Goal: Transaction & Acquisition: Book appointment/travel/reservation

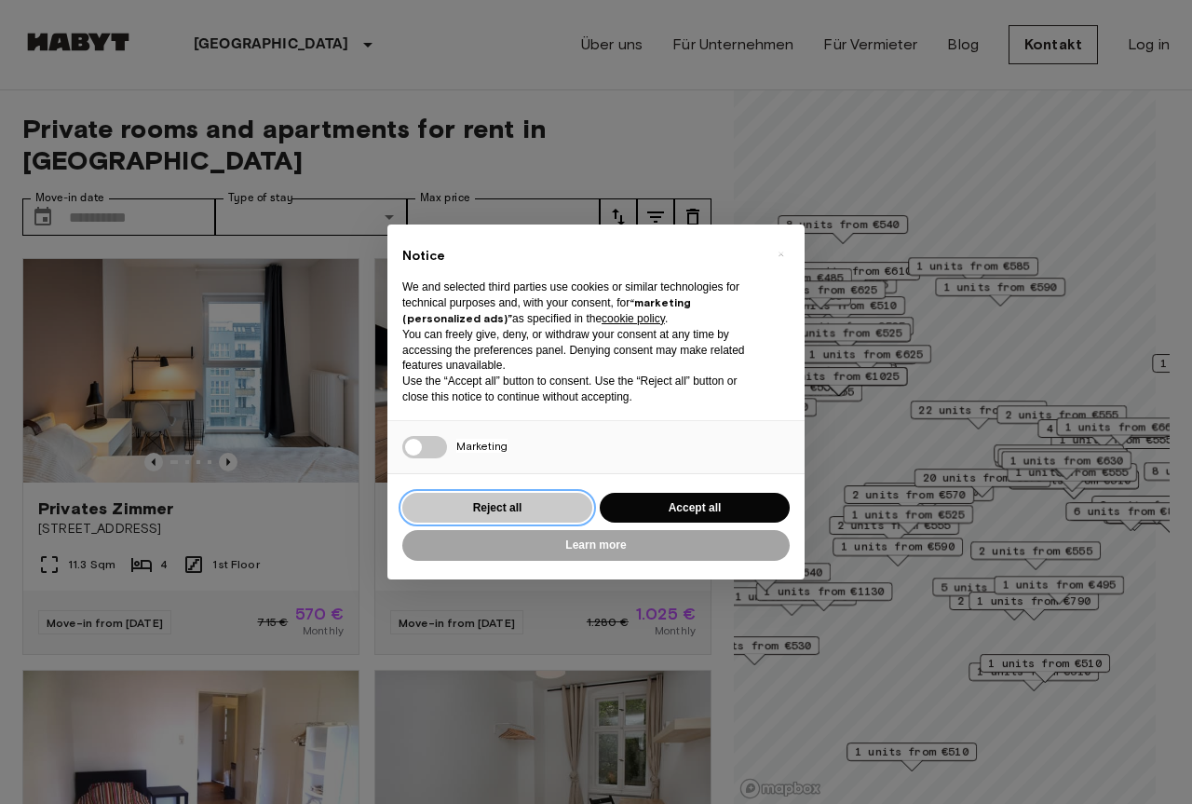
click at [496, 508] on button "Reject all" at bounding box center [497, 508] width 190 height 31
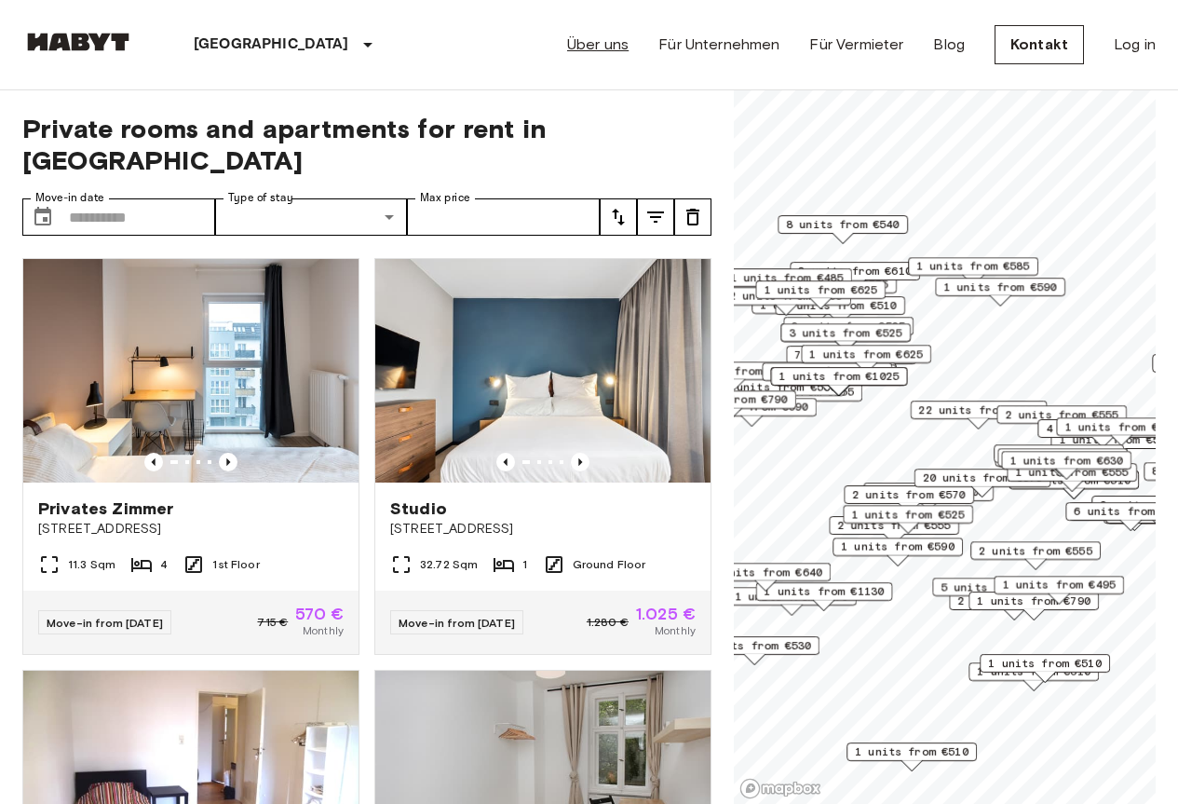
click at [629, 49] on link "Über uns" at bounding box center [597, 45] width 61 height 22
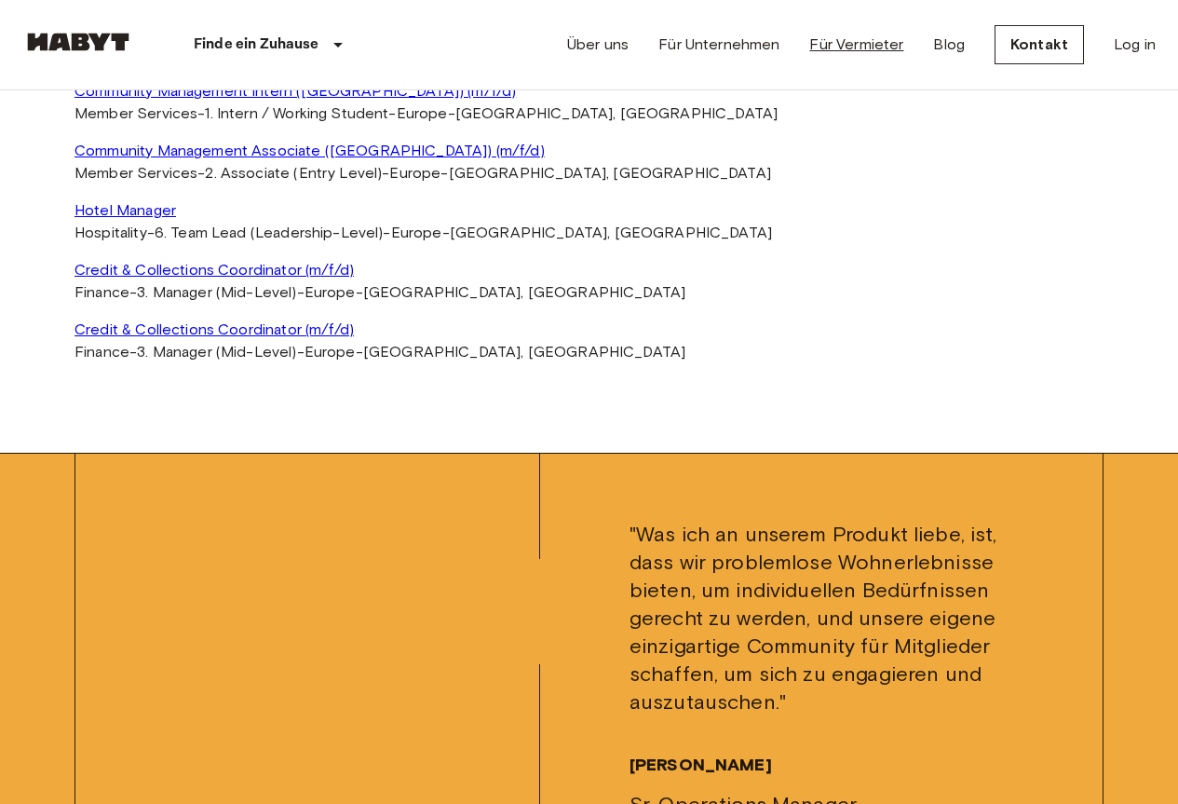
scroll to position [4658, 0]
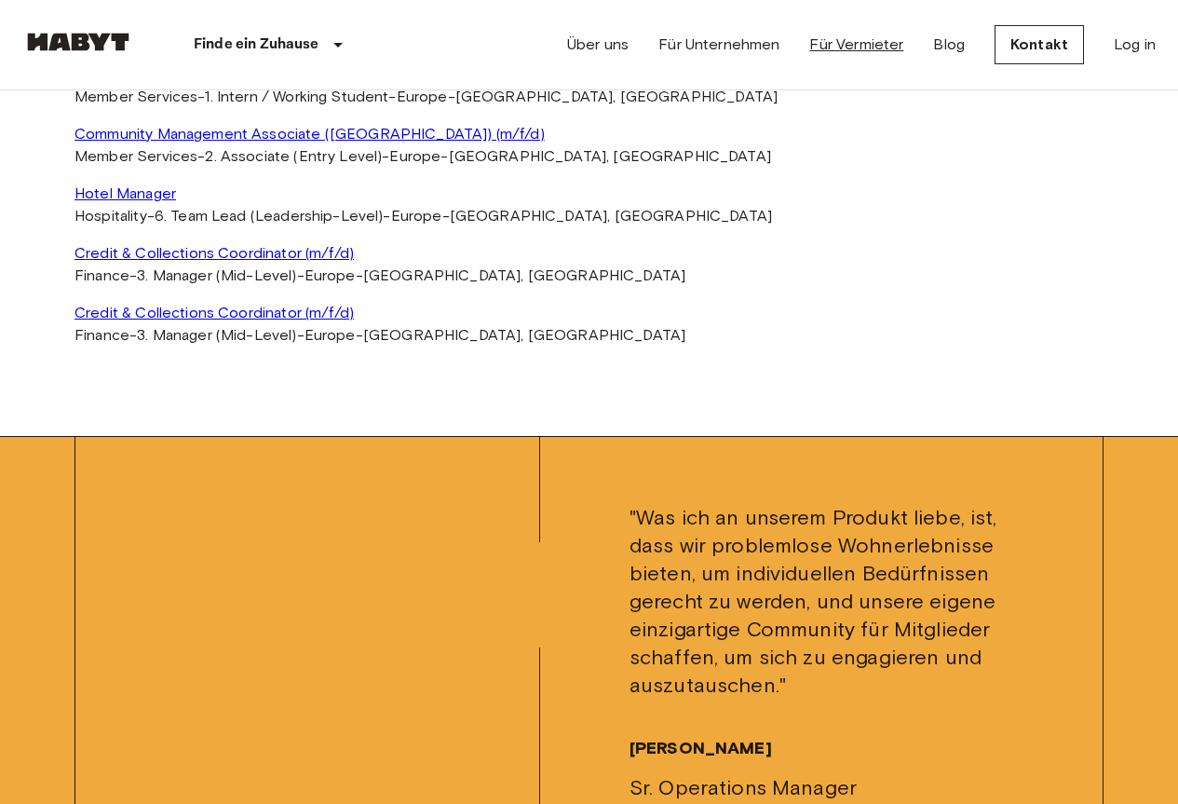
drag, startPoint x: 723, startPoint y: 524, endPoint x: 866, endPoint y: 42, distance: 503.4
drag, startPoint x: 660, startPoint y: 437, endPoint x: 646, endPoint y: 451, distance: 19.8
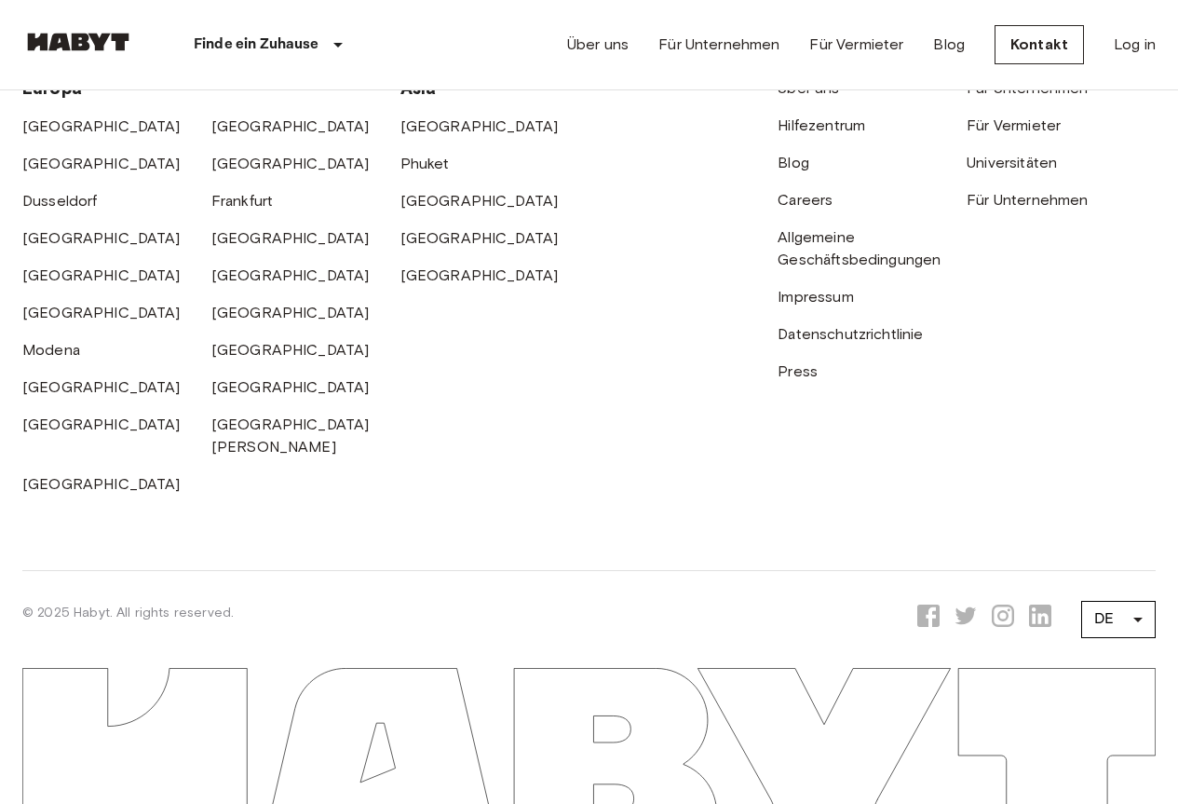
scroll to position [6167, 0]
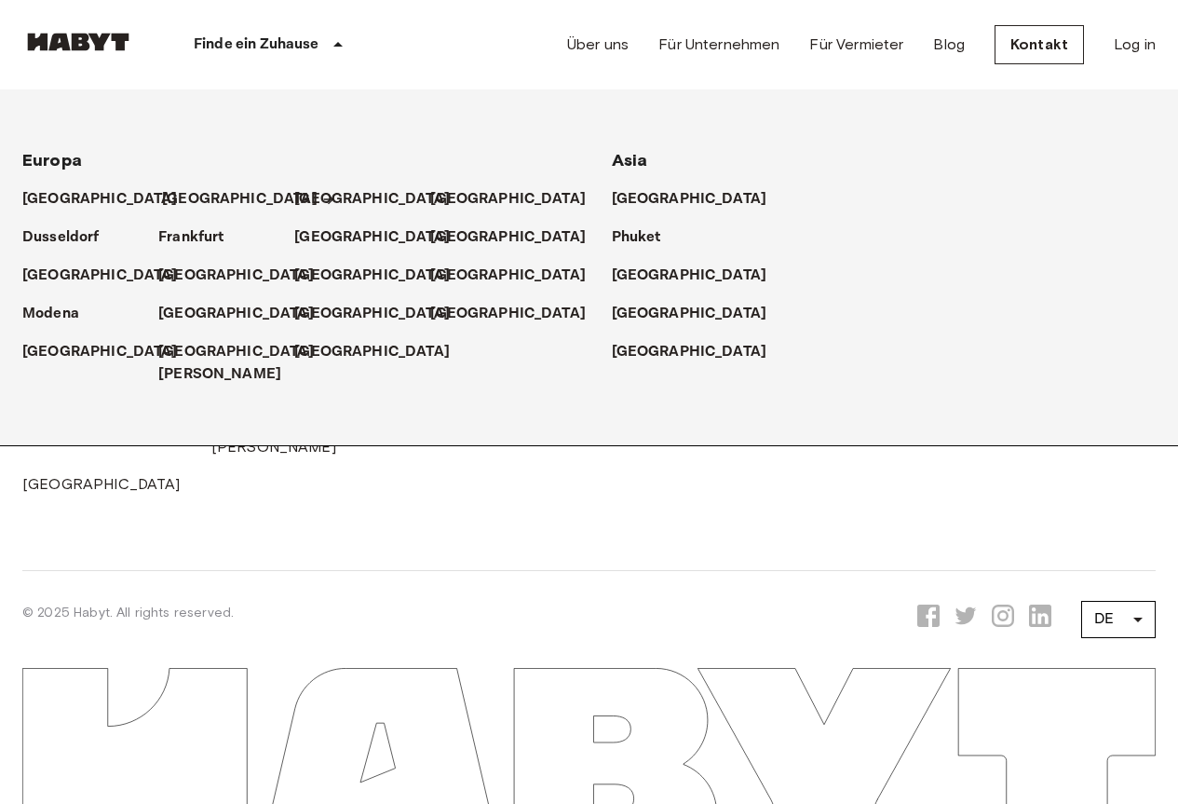
click at [176, 198] on p "[GEOGRAPHIC_DATA]" at bounding box center [240, 199] width 156 height 22
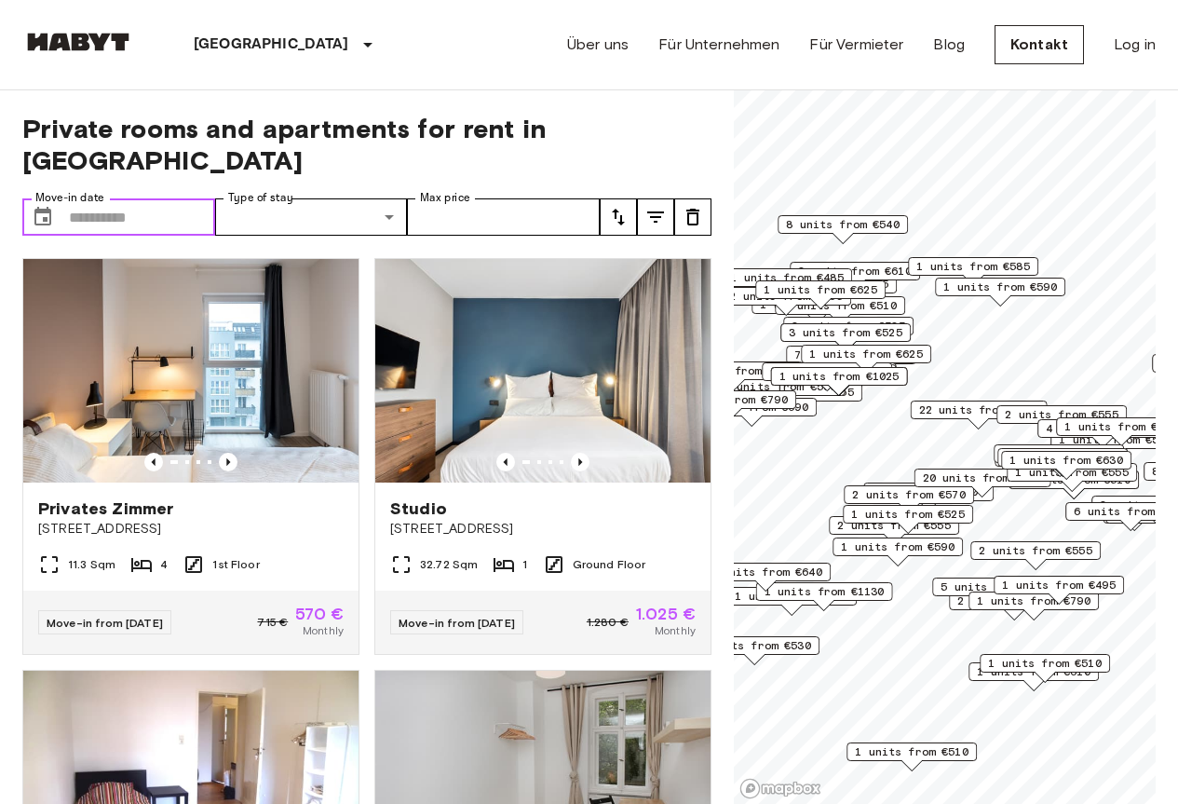
click at [188, 198] on input "Move-in date" at bounding box center [142, 216] width 146 height 37
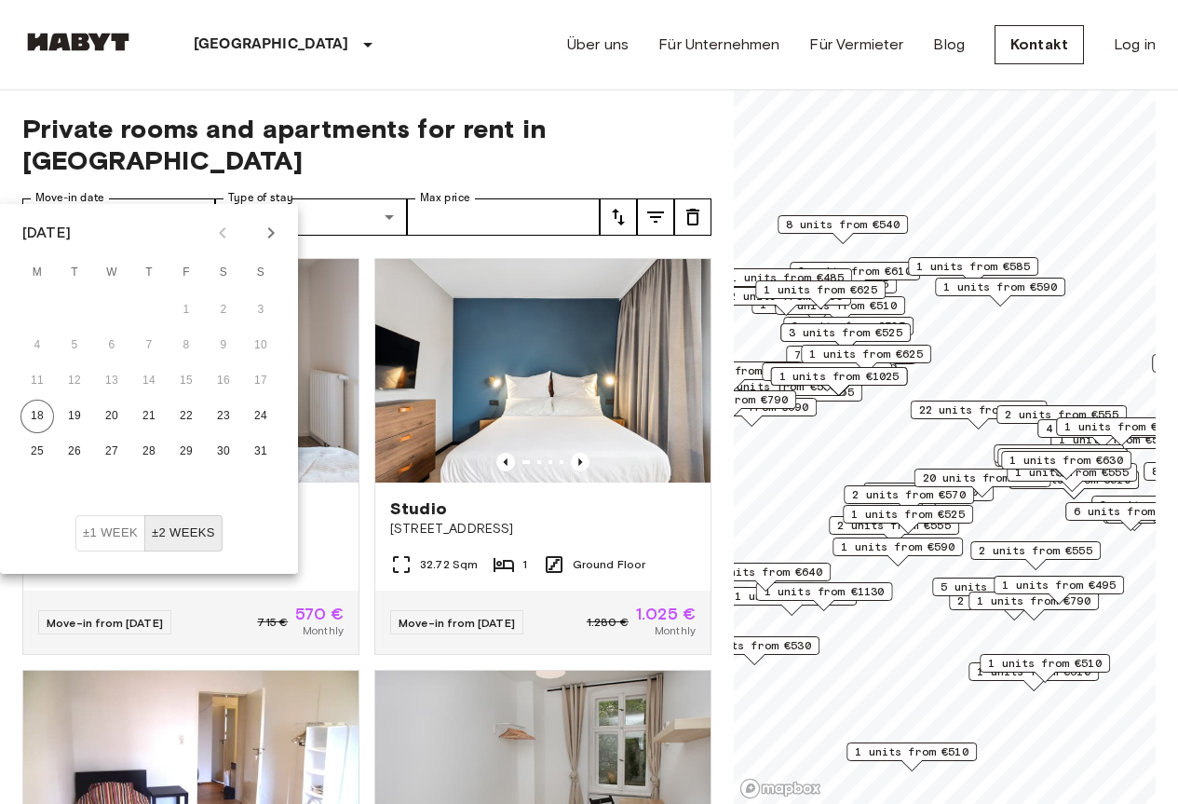
click at [277, 237] on icon "Next month" at bounding box center [271, 233] width 22 height 22
click at [263, 378] on button "21" at bounding box center [261, 381] width 34 height 34
type input "**********"
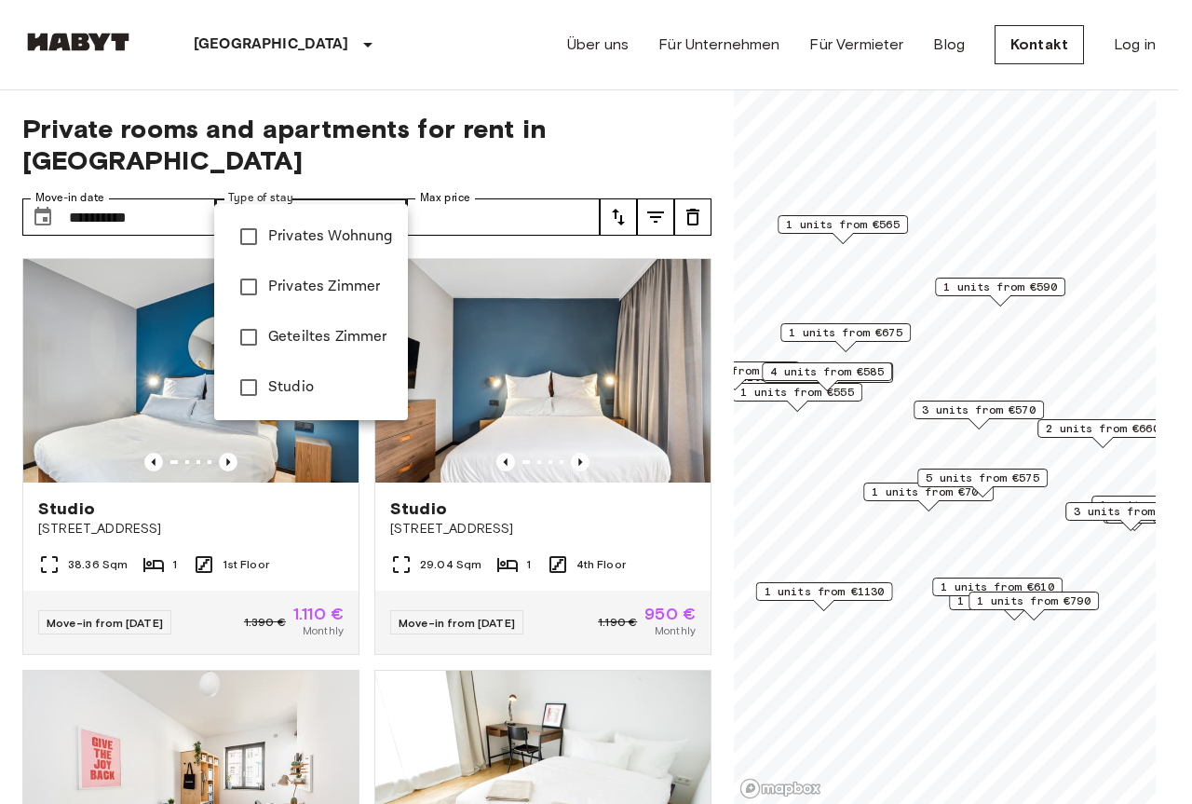
click at [372, 187] on div at bounding box center [596, 402] width 1192 height 804
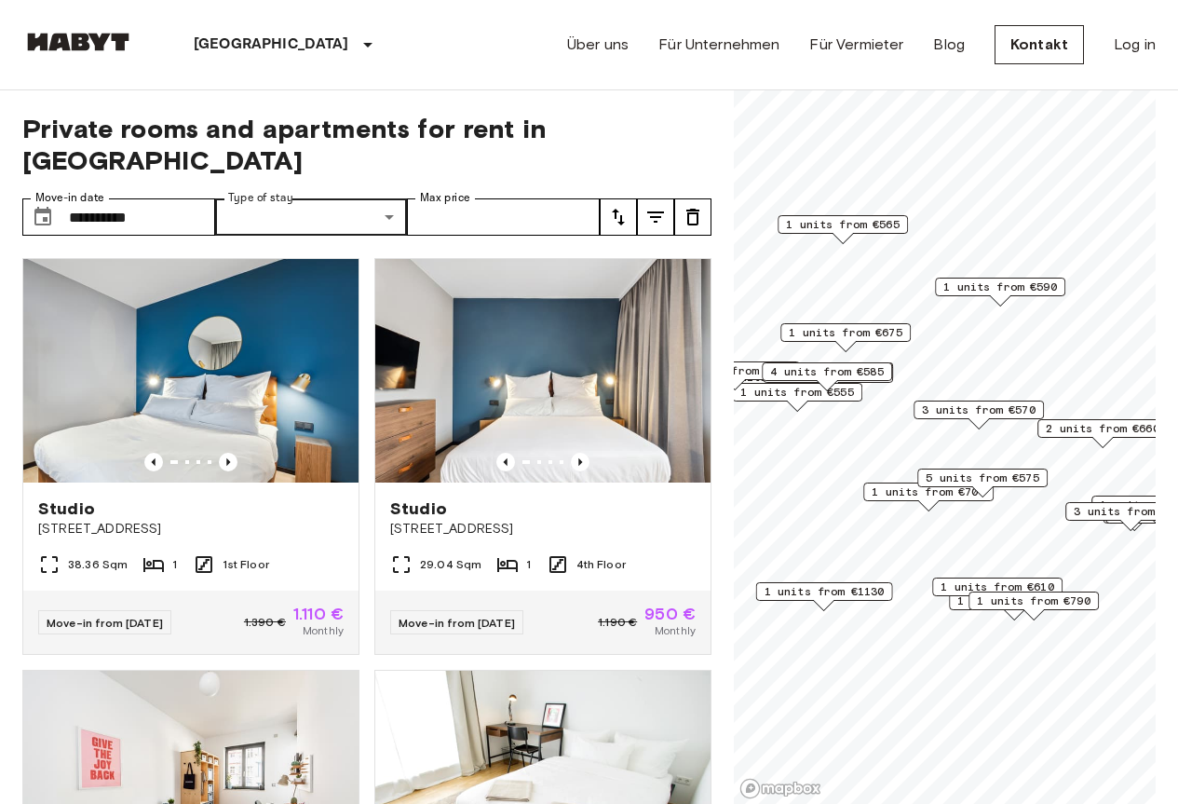
click at [844, 391] on span "1 units from €555" at bounding box center [798, 392] width 114 height 17
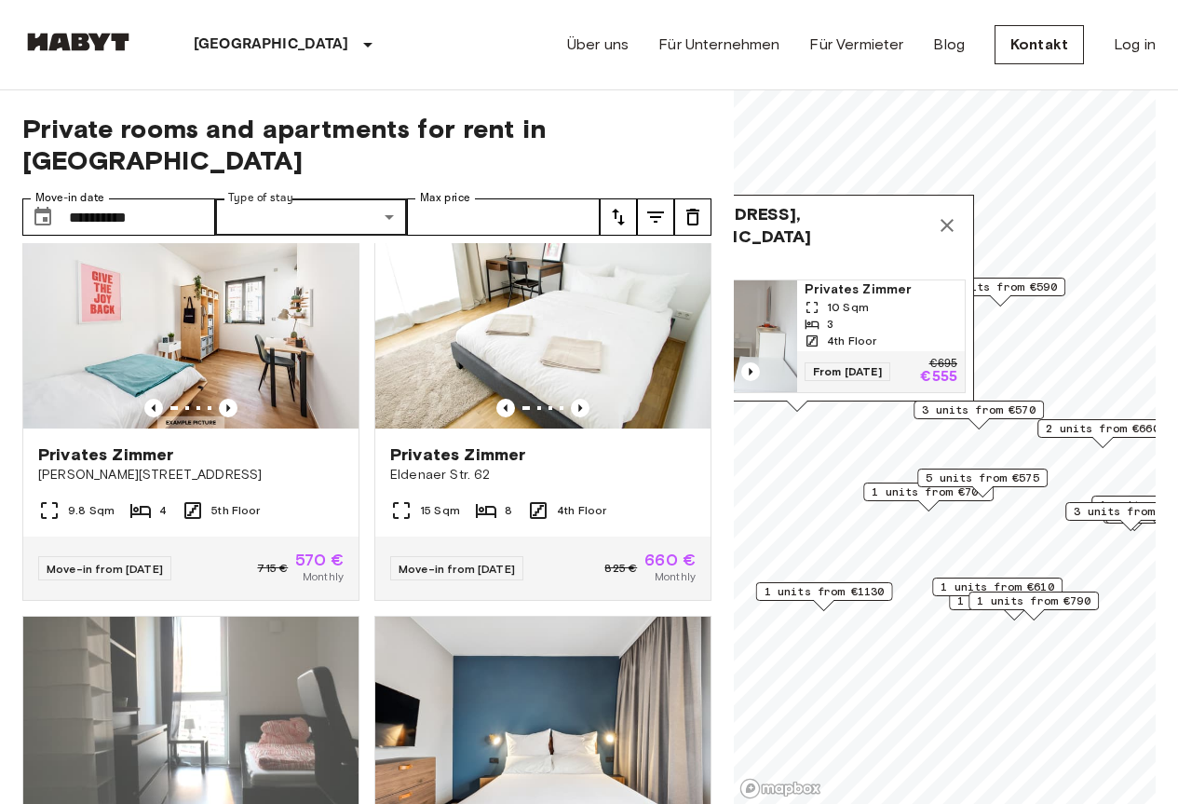
scroll to position [373, 0]
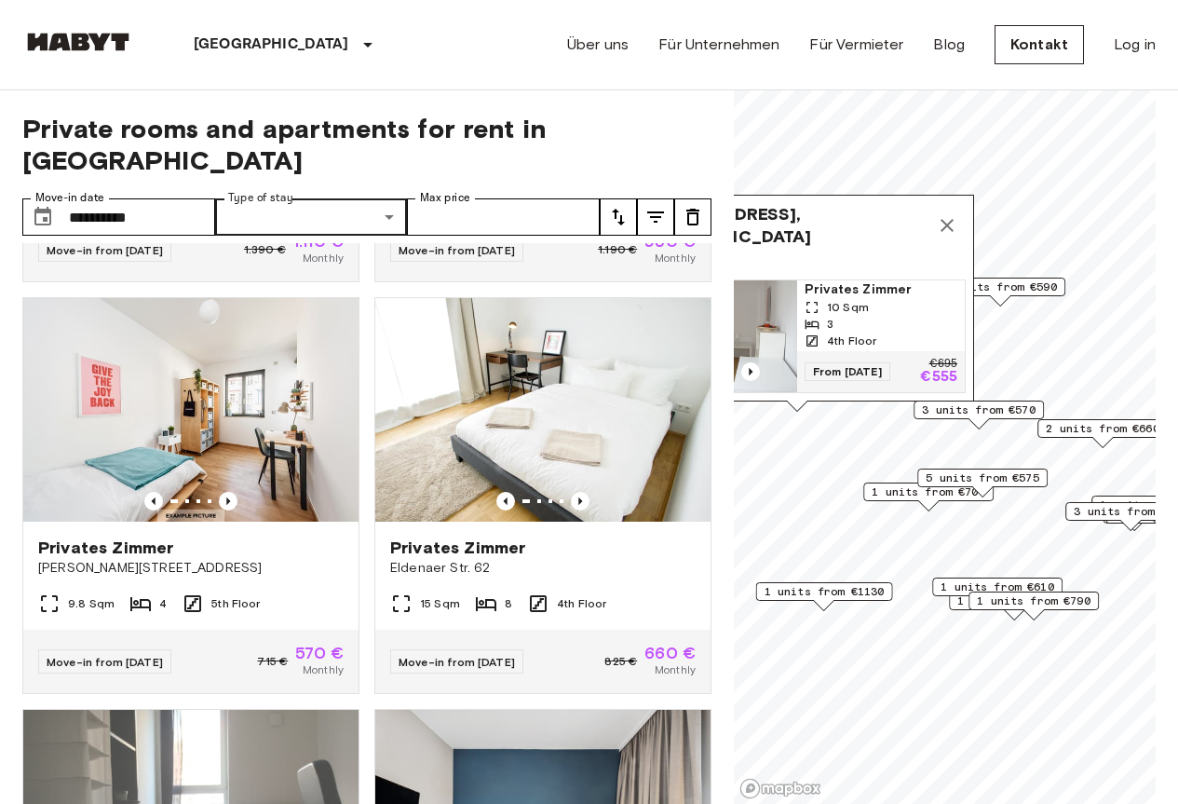
click at [765, 362] on div "Map marker" at bounding box center [714, 371] width 168 height 19
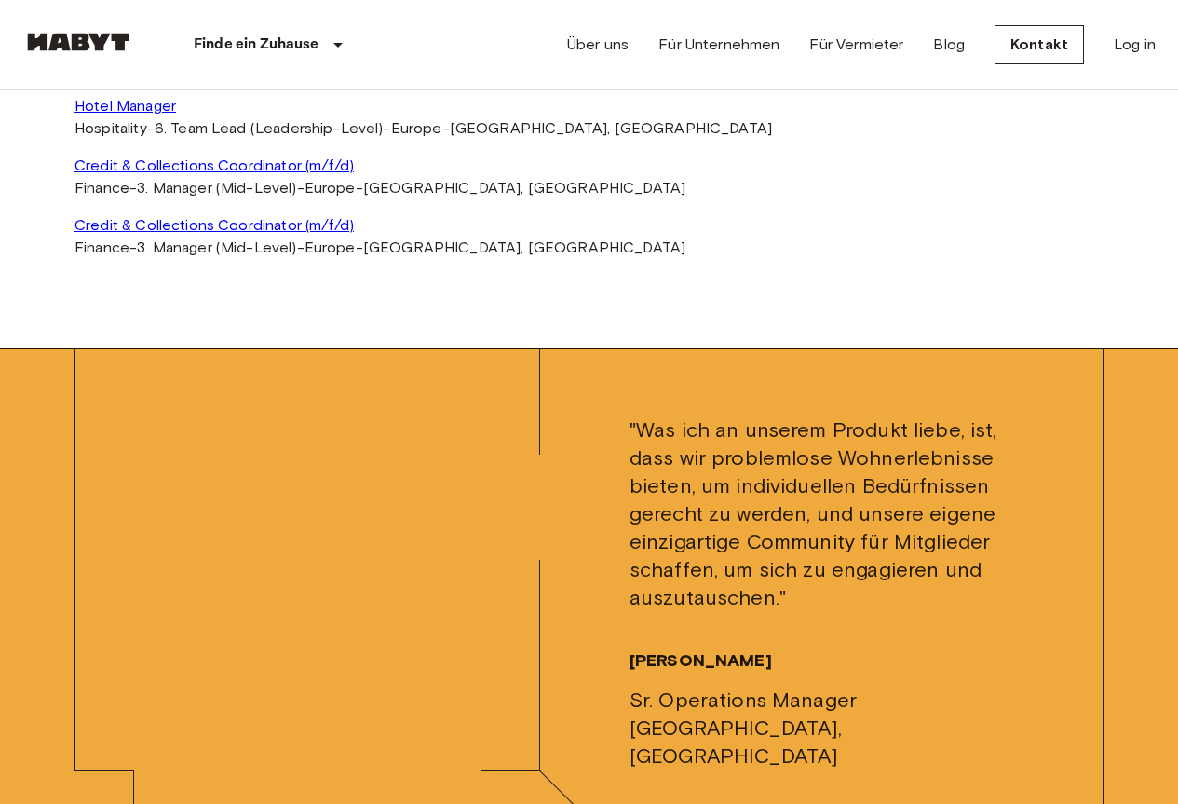
scroll to position [5737, 0]
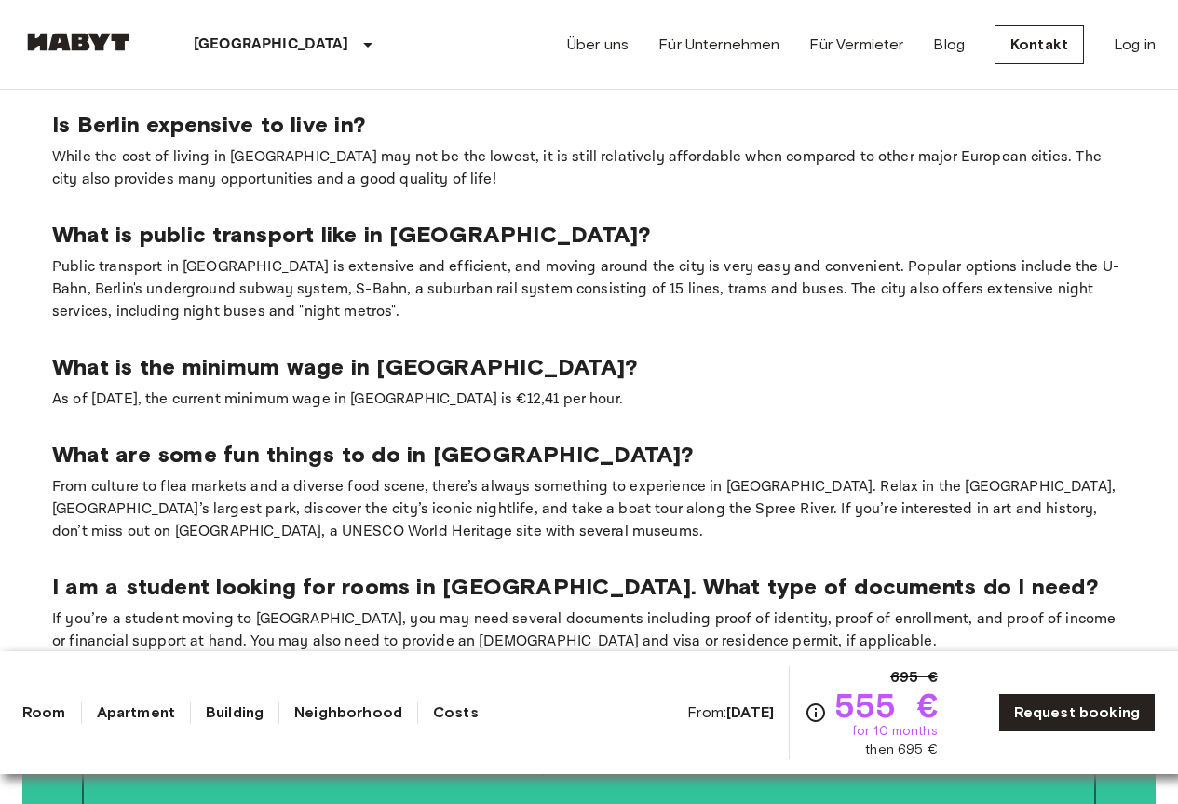
scroll to position [2422, 0]
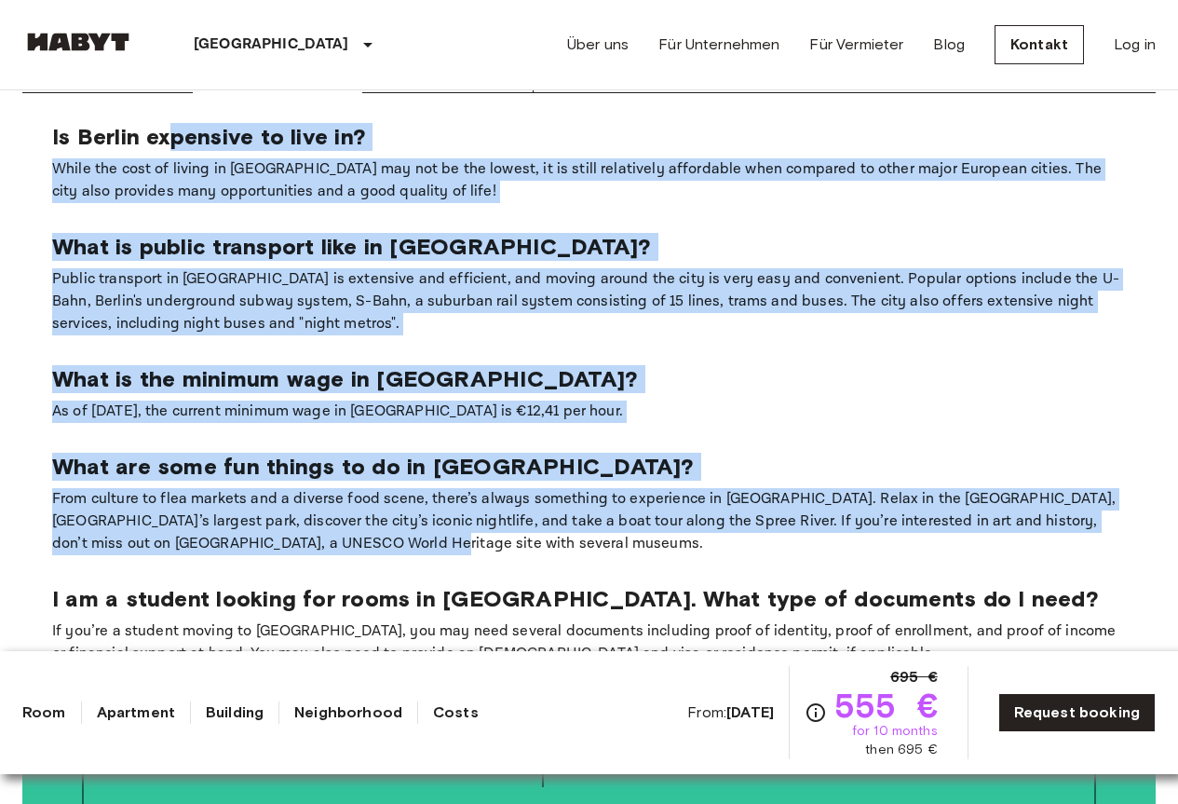
drag, startPoint x: 177, startPoint y: 147, endPoint x: 343, endPoint y: 579, distance: 462.1
click at [335, 568] on section "Is Berlin expensive to live in? While the cost of living in Berlin may not be t…" at bounding box center [589, 394] width 1134 height 602
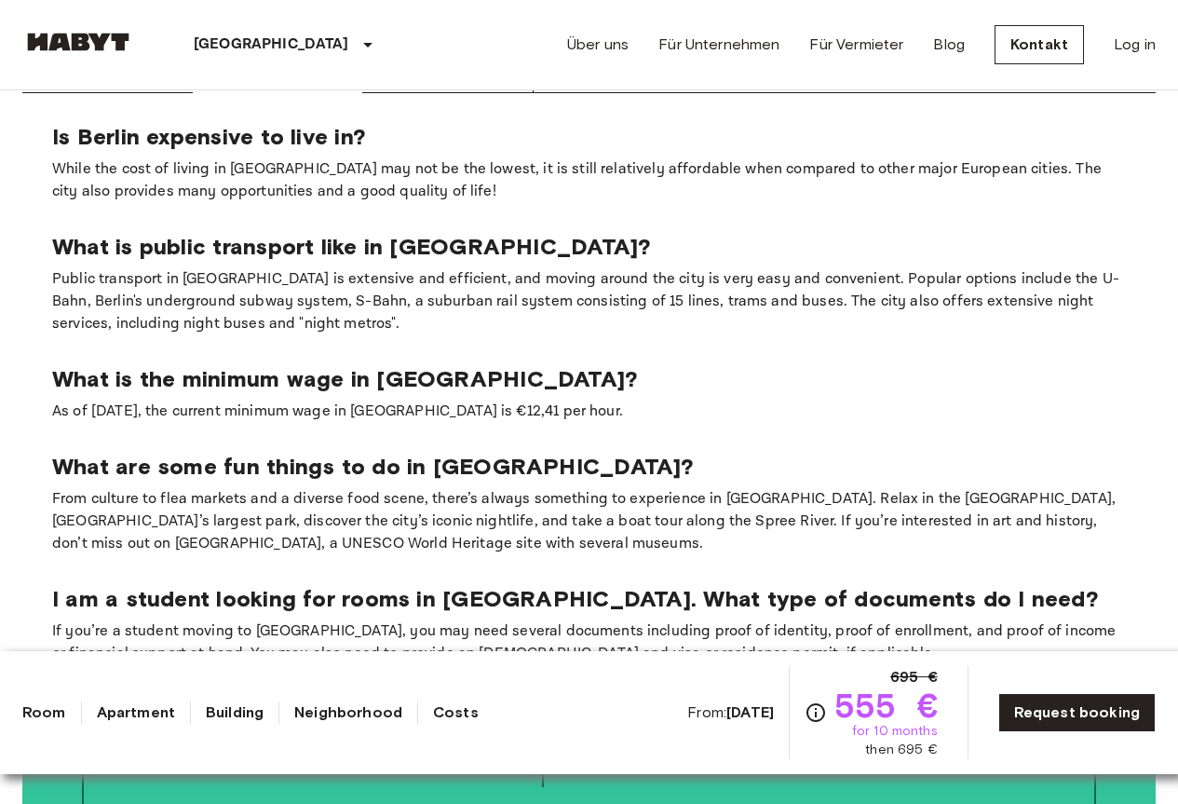
click at [359, 592] on p "I am a student looking for rooms in [GEOGRAPHIC_DATA]. What type of documents d…" at bounding box center [589, 599] width 1074 height 28
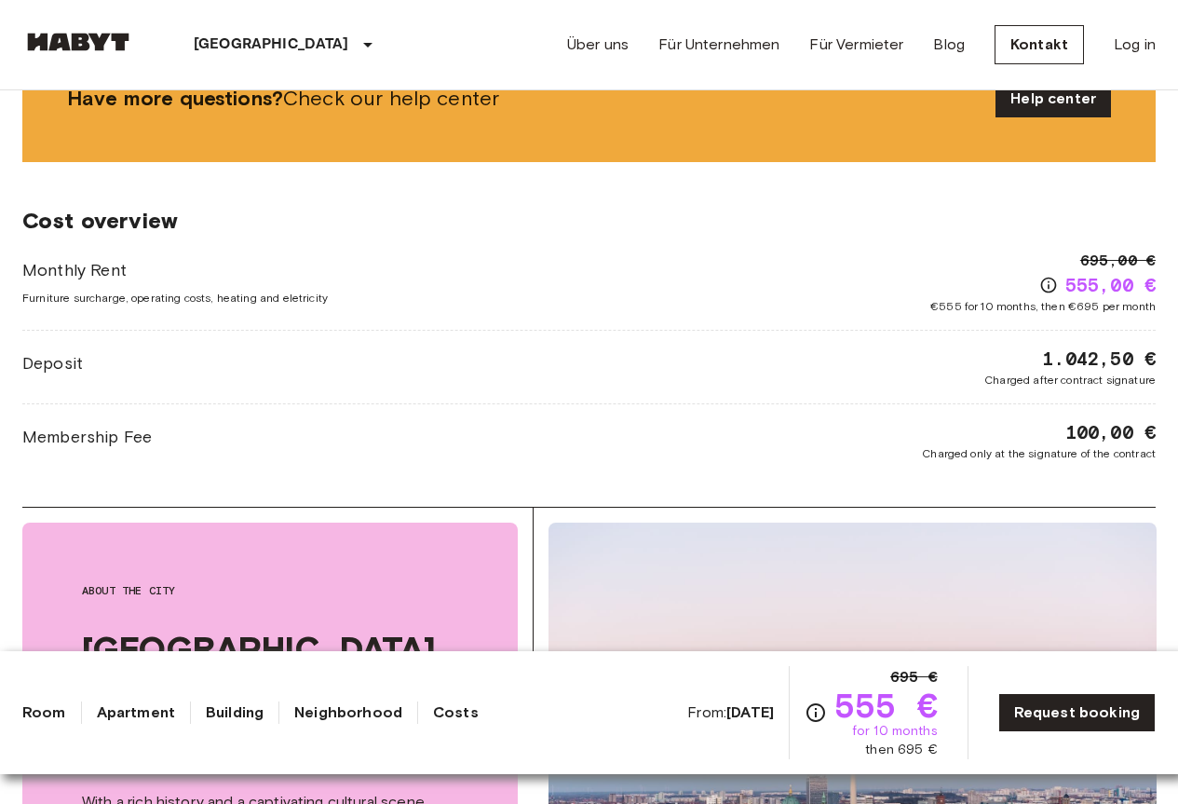
scroll to position [254, 0]
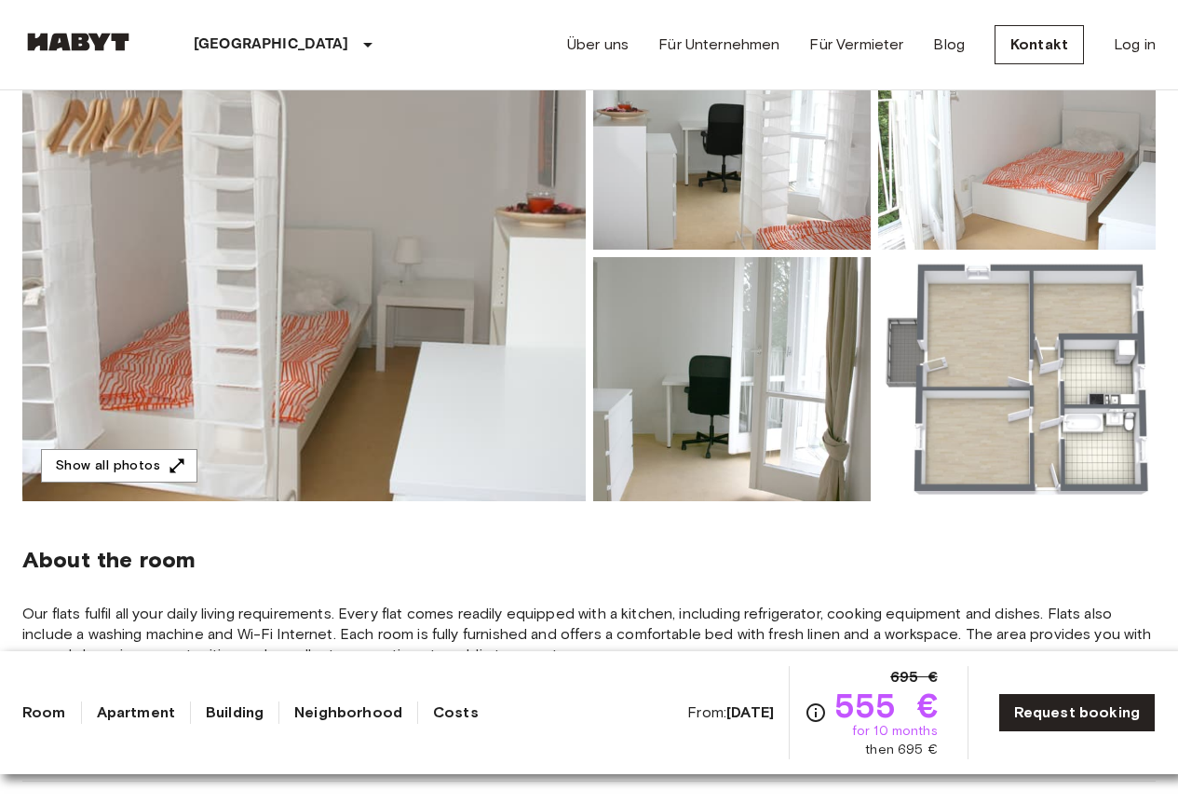
drag, startPoint x: 387, startPoint y: 403, endPoint x: 429, endPoint y: 127, distance: 280.0
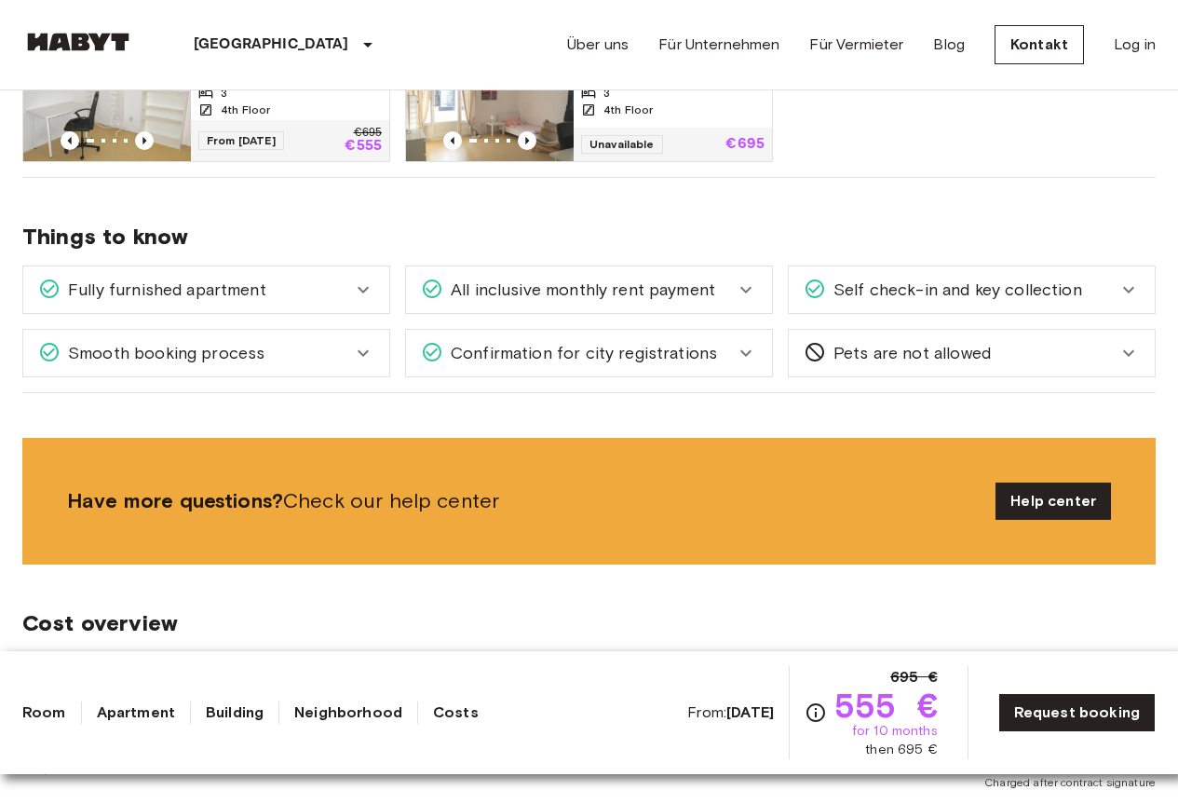
scroll to position [1118, 0]
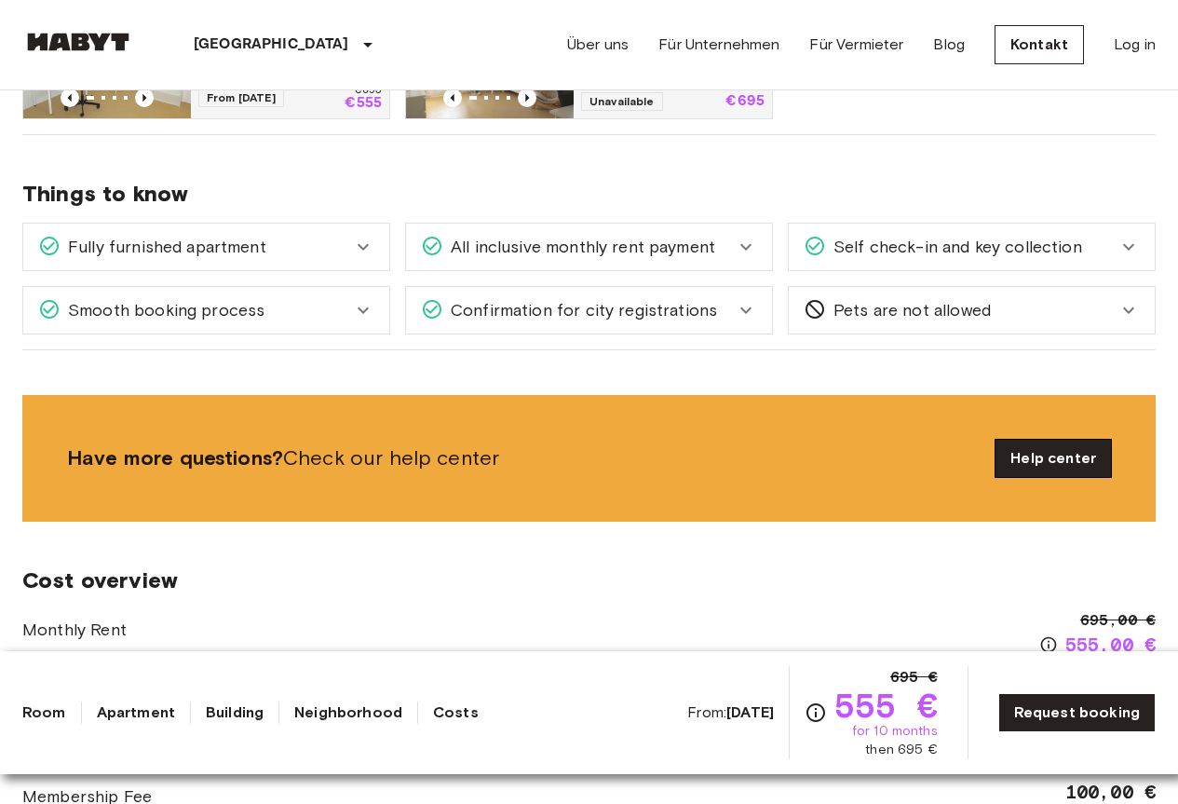
click at [1011, 446] on link "Help center" at bounding box center [1054, 458] width 116 height 37
